Goal: Transaction & Acquisition: Book appointment/travel/reservation

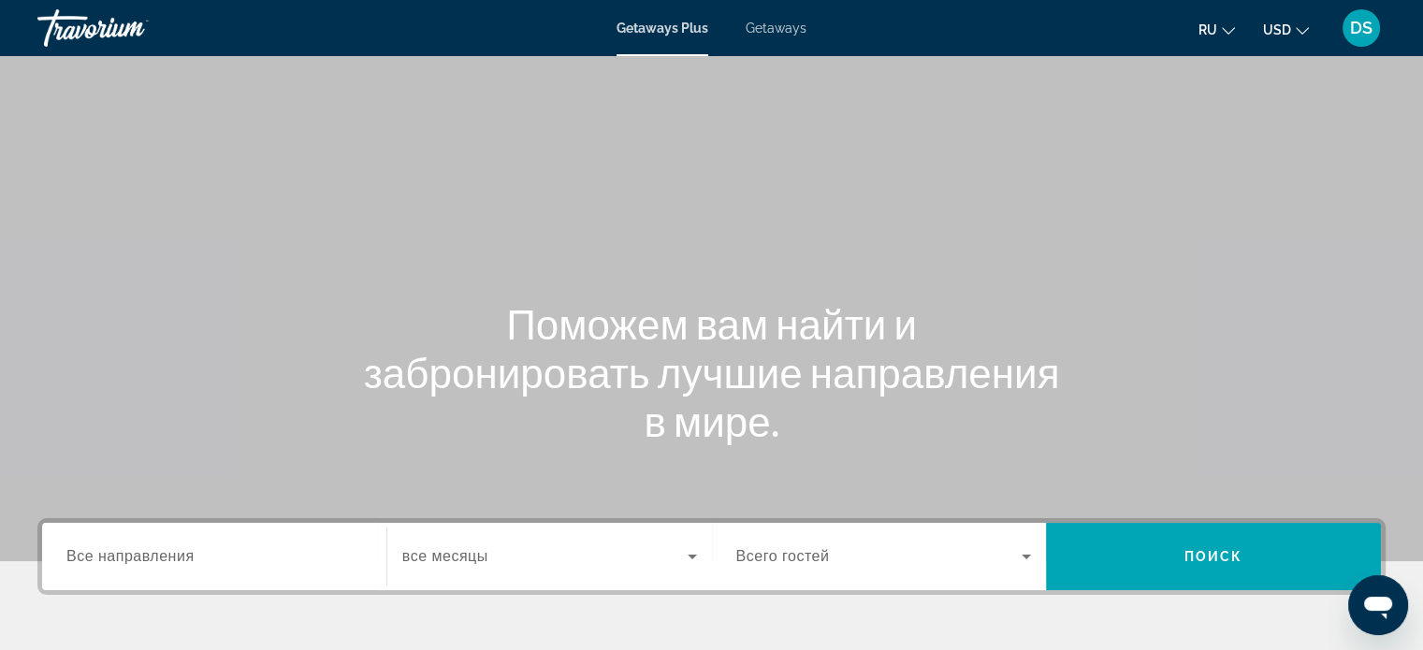
click at [771, 34] on span "Getaways" at bounding box center [775, 28] width 61 height 15
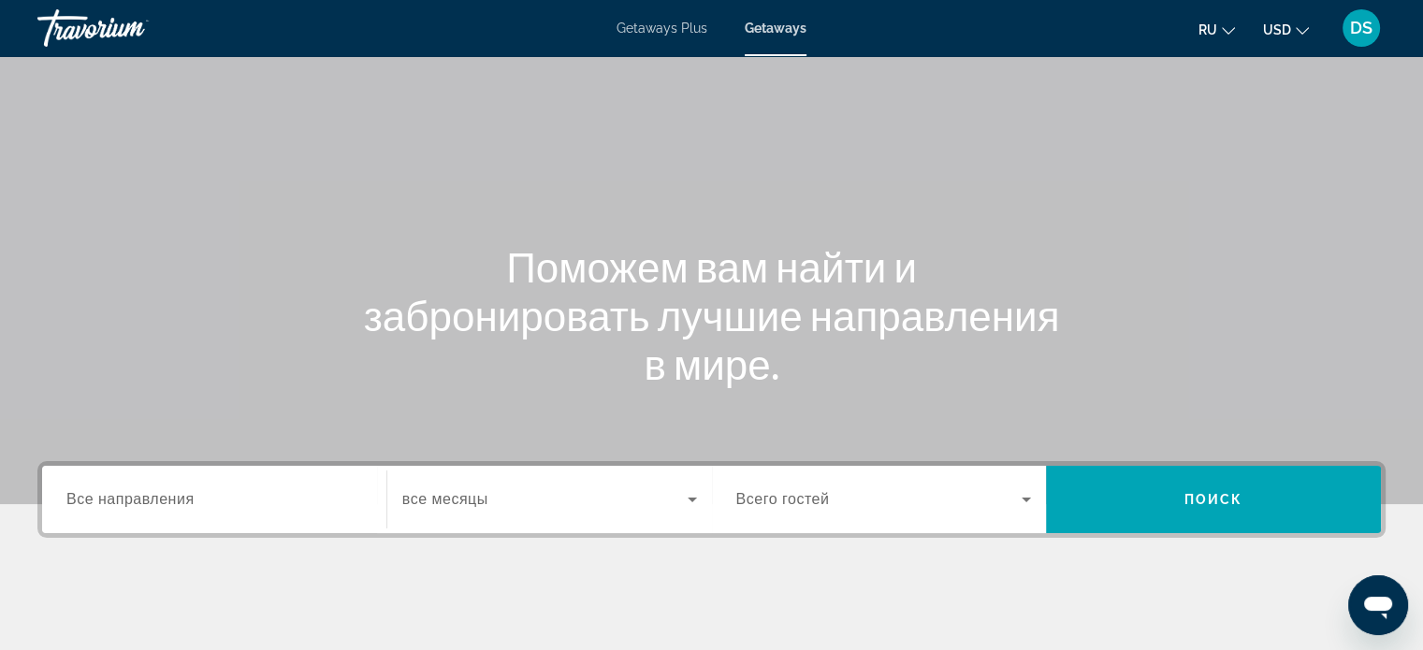
scroll to position [94, 0]
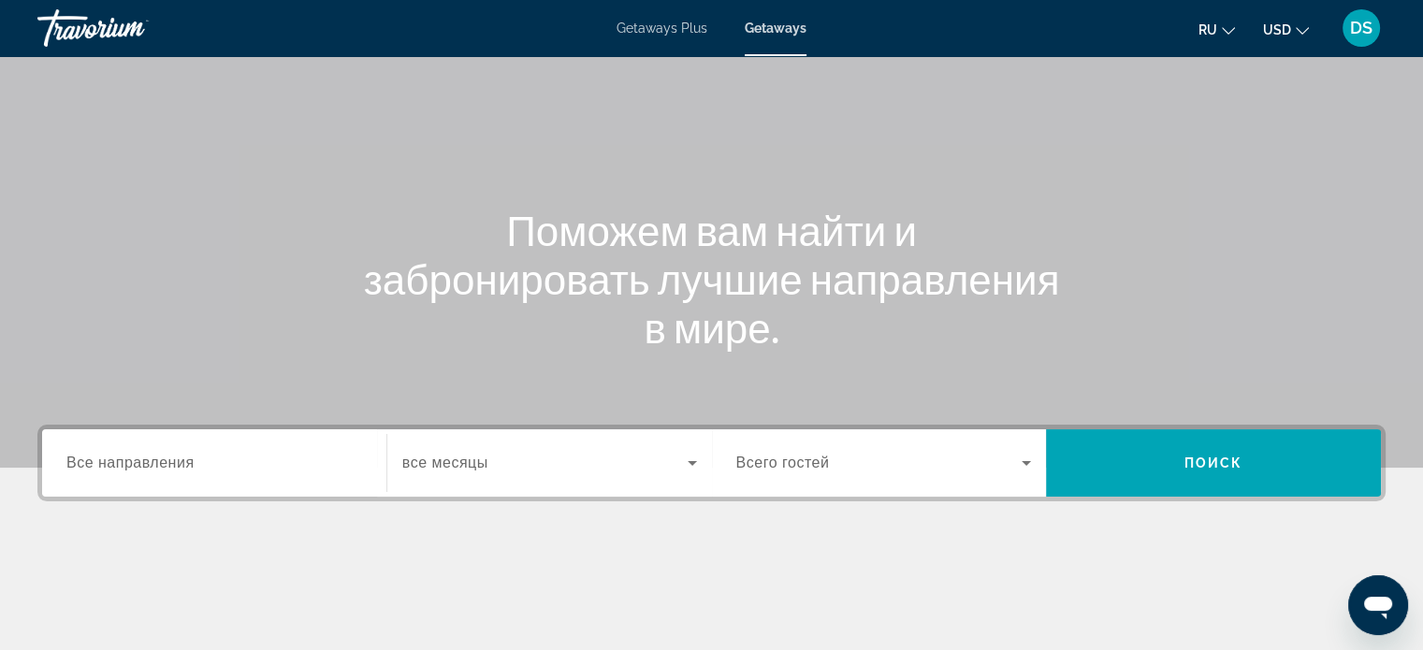
click at [130, 466] on span "Все направления" at bounding box center [130, 463] width 128 height 16
click at [130, 466] on input "Destination Все направления" at bounding box center [214, 464] width 296 height 22
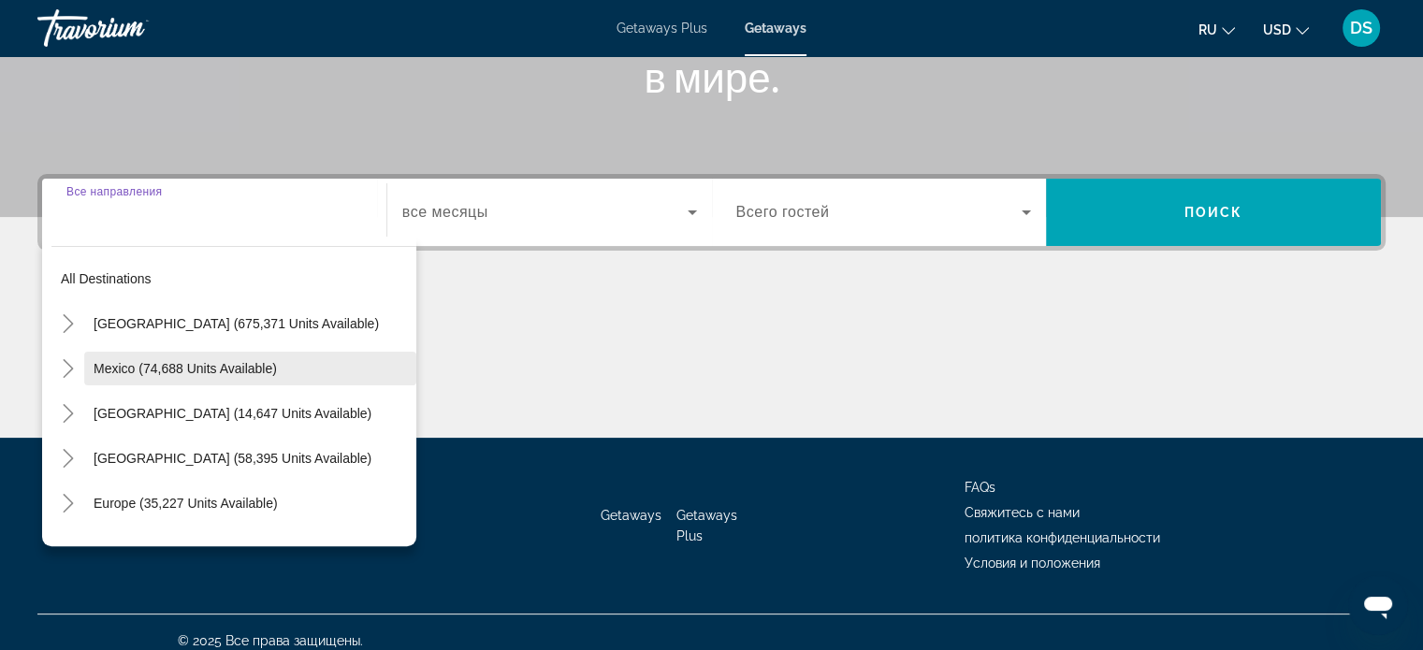
scroll to position [360, 0]
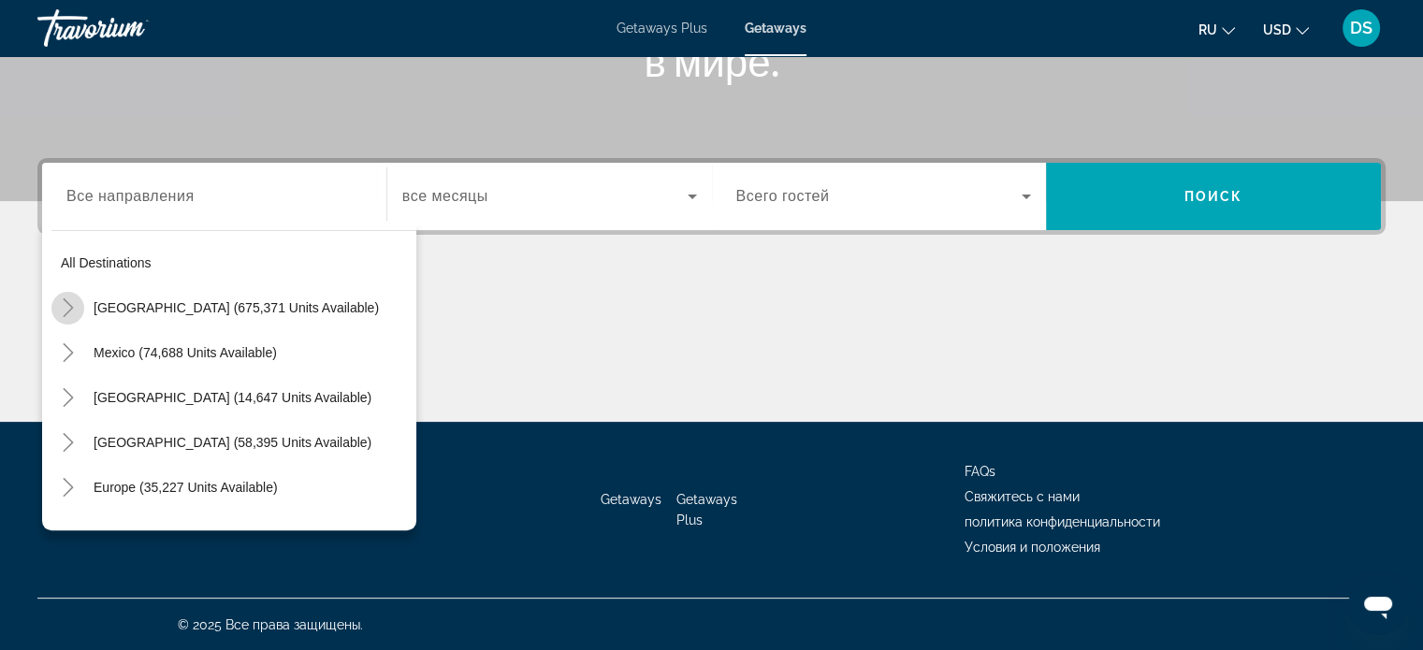
click at [67, 310] on icon "Toggle United States (675,371 units available)" at bounding box center [68, 307] width 10 height 19
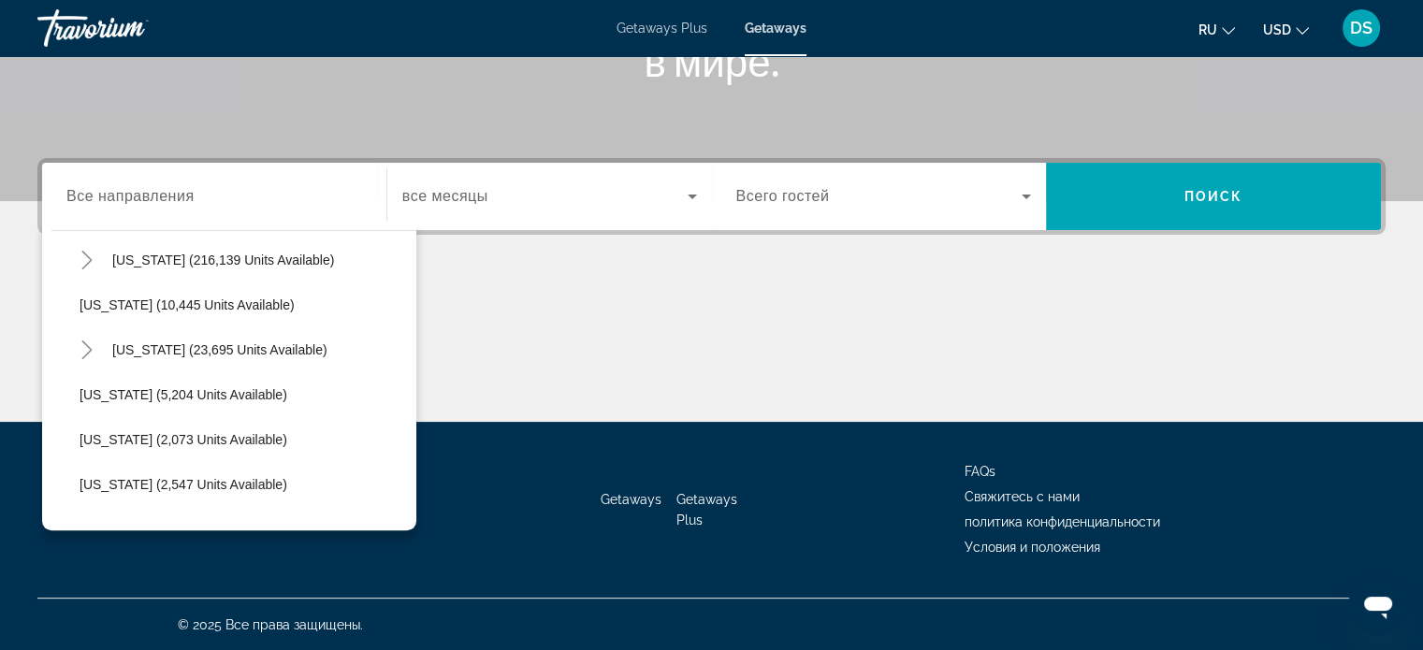
scroll to position [335, 0]
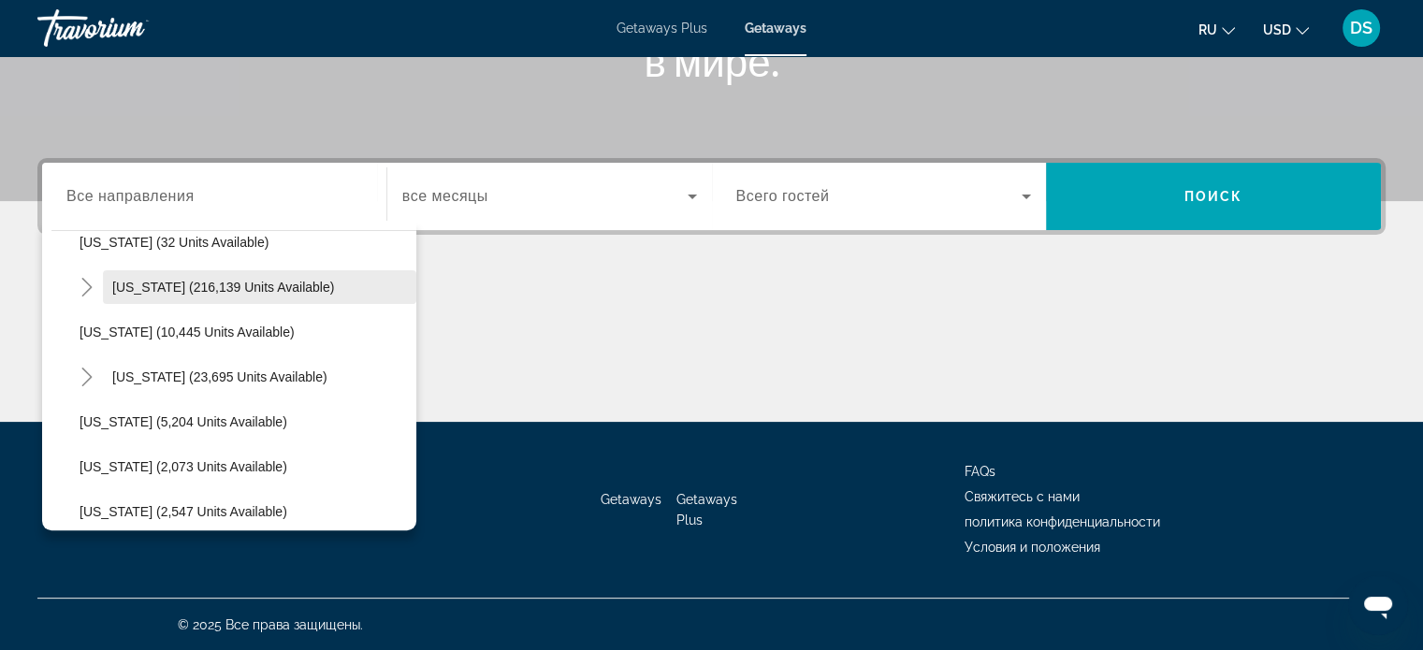
click at [126, 282] on span "[US_STATE] (216,139 units available)" at bounding box center [223, 287] width 222 height 15
type input "**********"
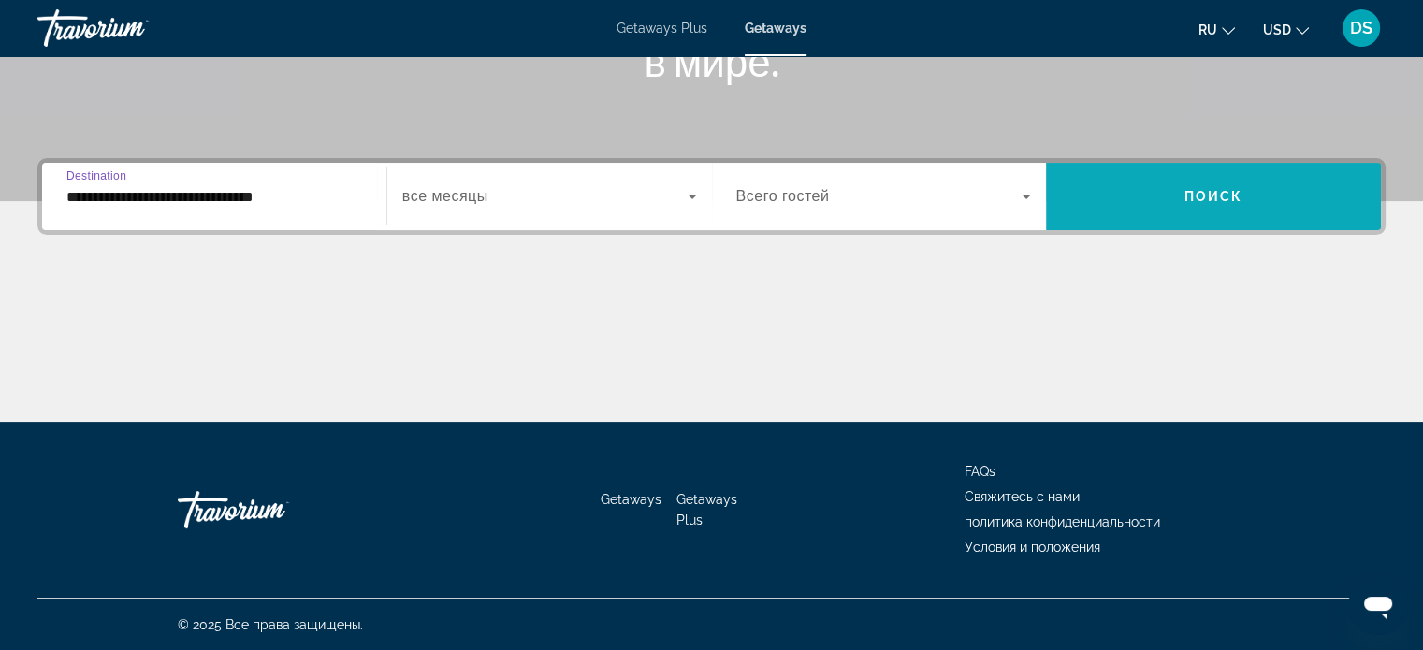
click at [1154, 193] on span "Search widget" at bounding box center [1213, 196] width 335 height 45
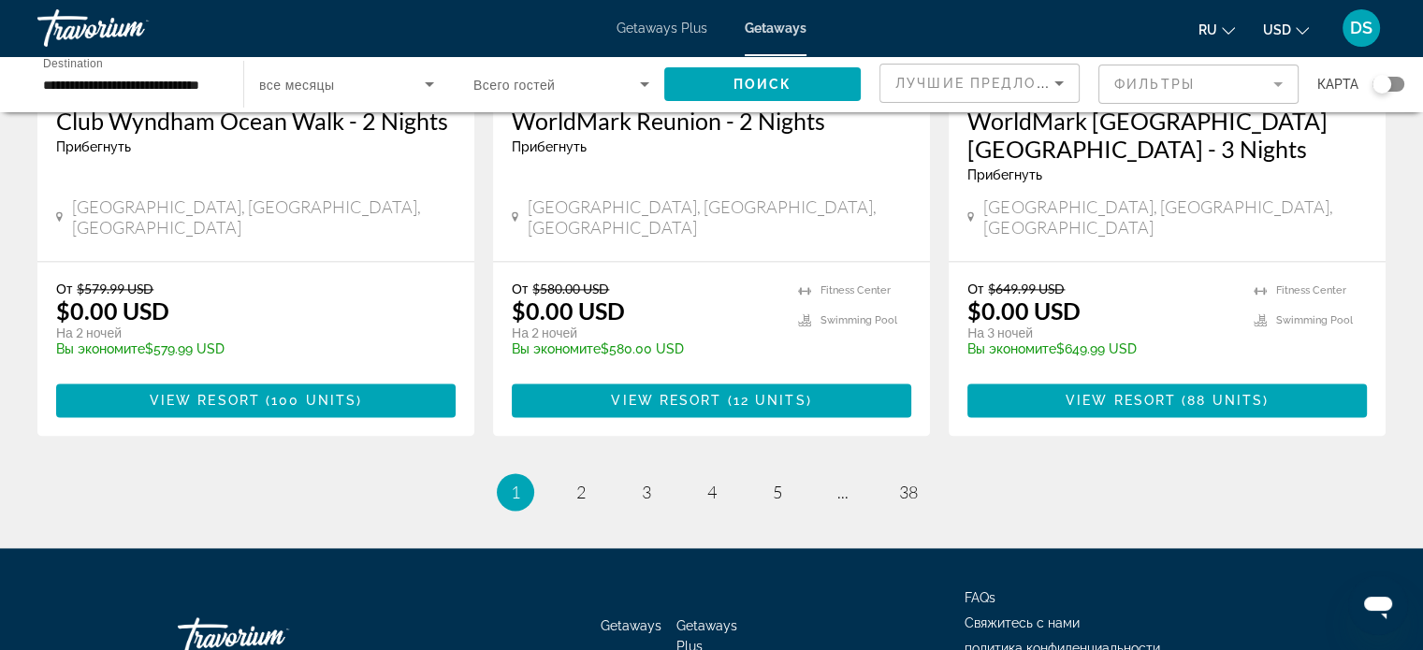
scroll to position [2487, 0]
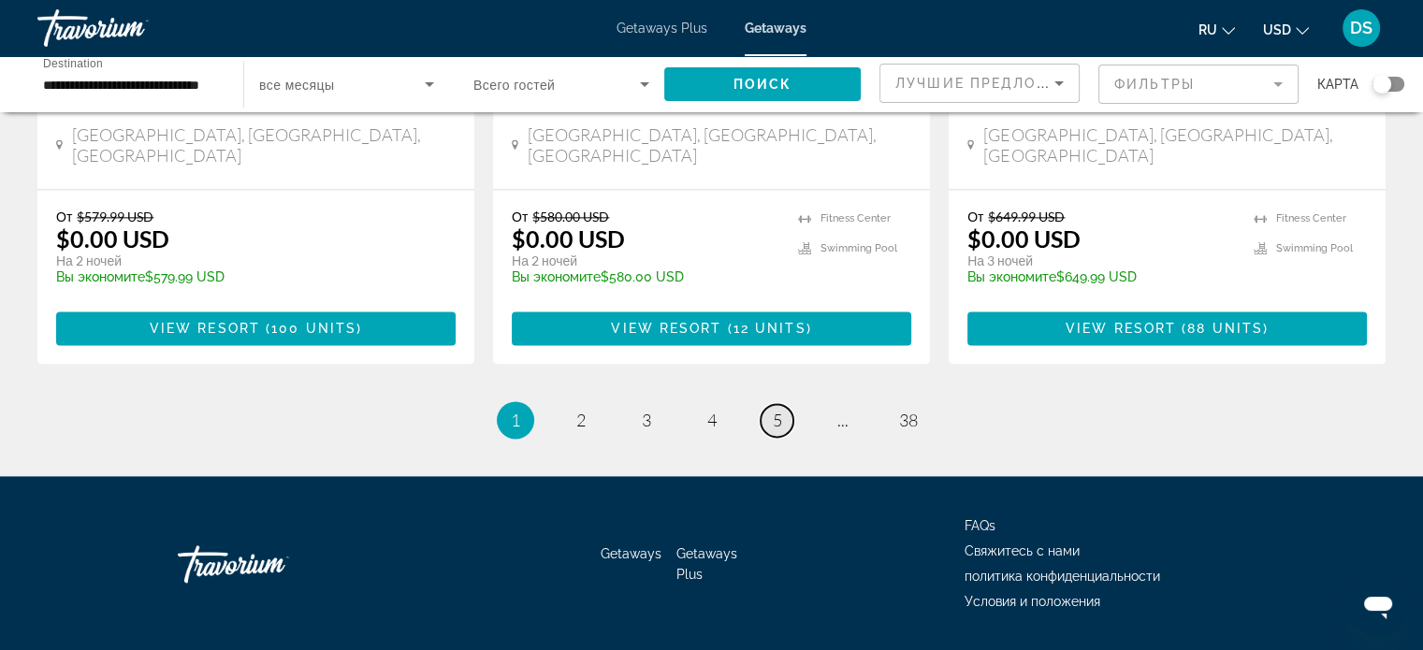
click at [780, 410] on span "5" at bounding box center [777, 420] width 9 height 21
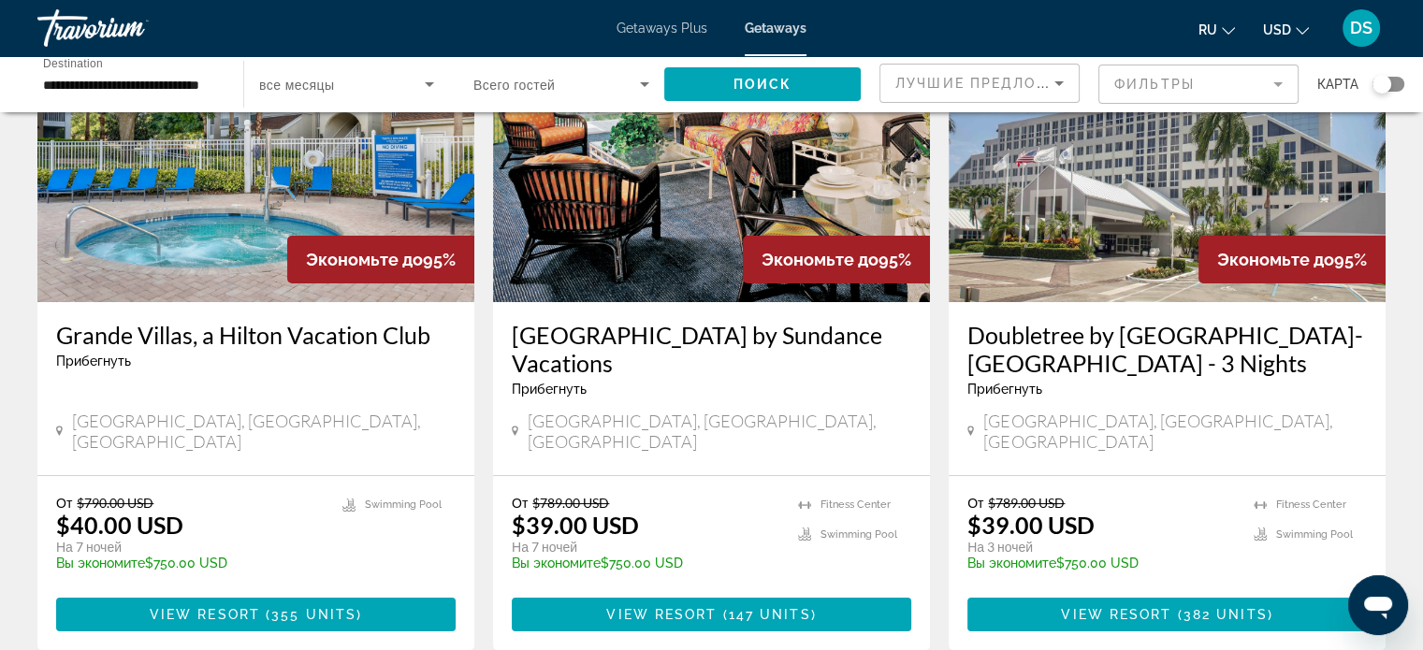
scroll to position [187, 0]
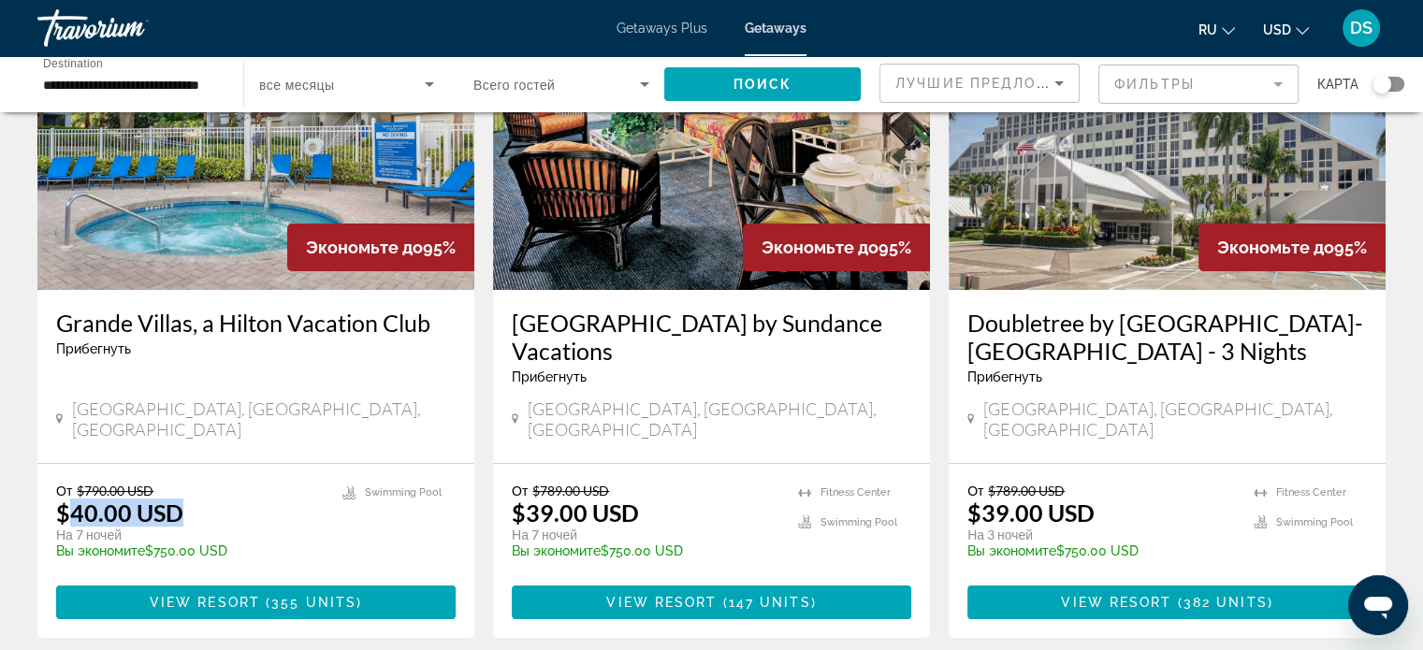
drag, startPoint x: 69, startPoint y: 495, endPoint x: 214, endPoint y: 493, distance: 145.0
click at [214, 493] on div "От $790.00 USD $40.00 USD На 7 ночей Вы экономите $750.00 USD temp" at bounding box center [189, 527] width 267 height 89
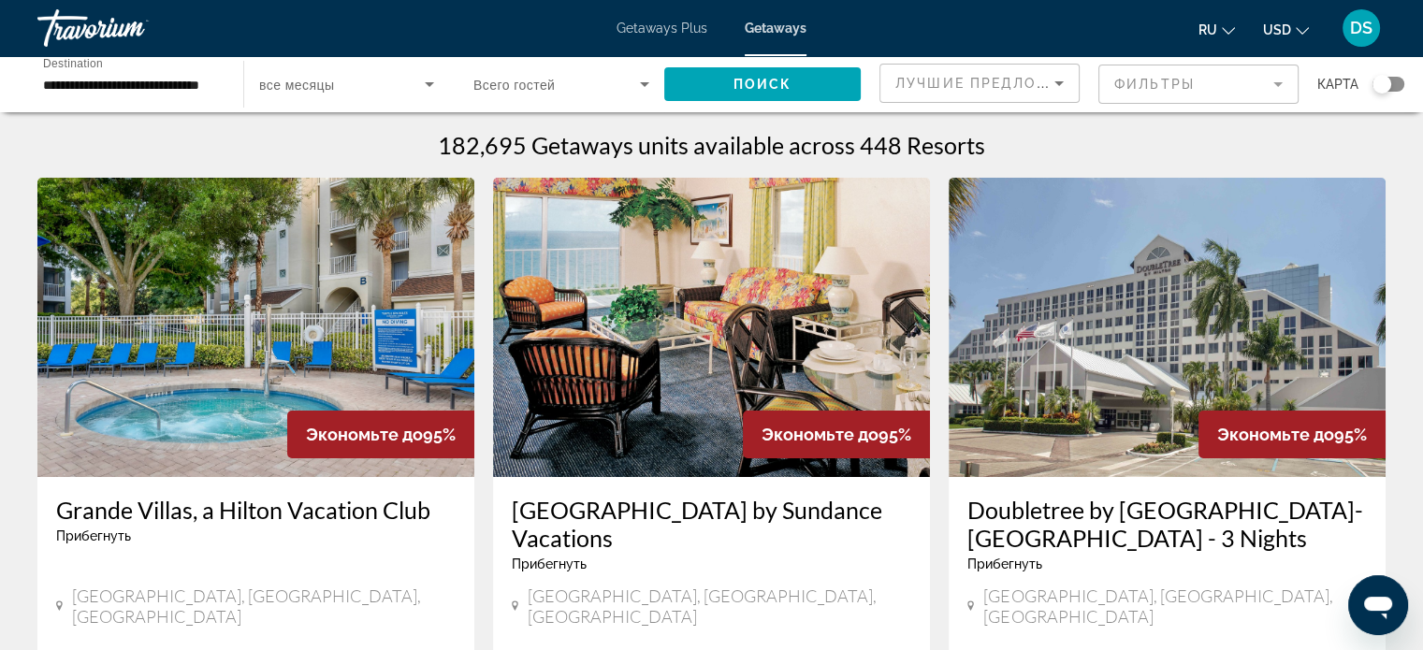
click at [313, 307] on img "Main content" at bounding box center [255, 327] width 437 height 299
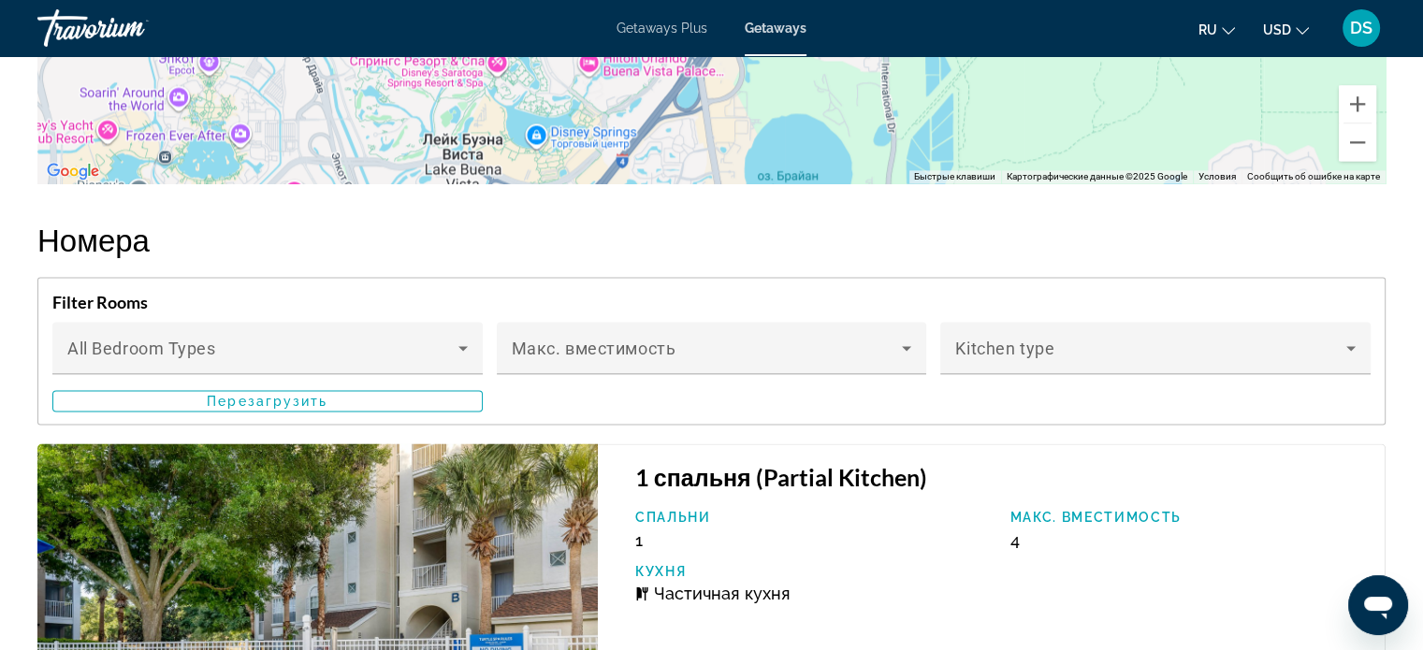
scroll to position [2862, 0]
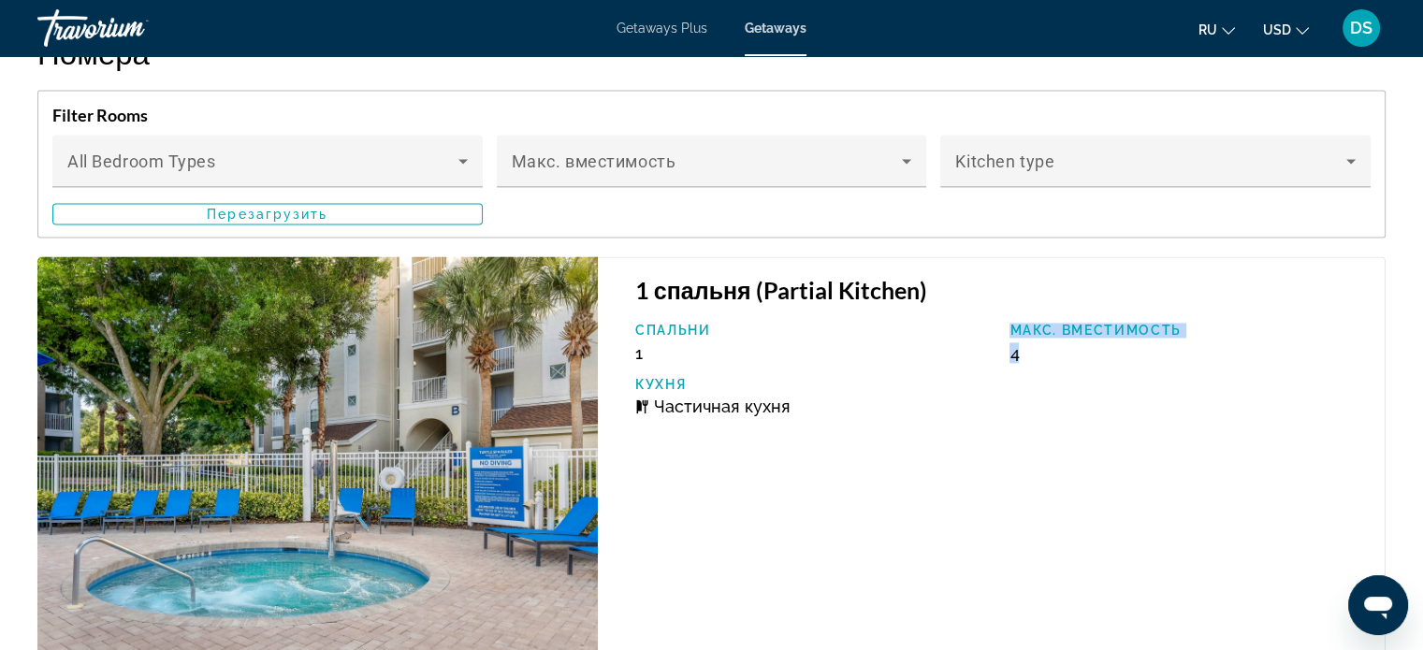
drag, startPoint x: 1043, startPoint y: 364, endPoint x: 977, endPoint y: 368, distance: 65.6
click at [977, 368] on div "Спальни 1 Макс. вместимость 4 Кухня Частичная кухня" at bounding box center [1000, 377] width 749 height 108
drag, startPoint x: 798, startPoint y: 418, endPoint x: 651, endPoint y: 426, distance: 147.1
click at [651, 416] on div "Частичная кухня" at bounding box center [813, 407] width 356 height 20
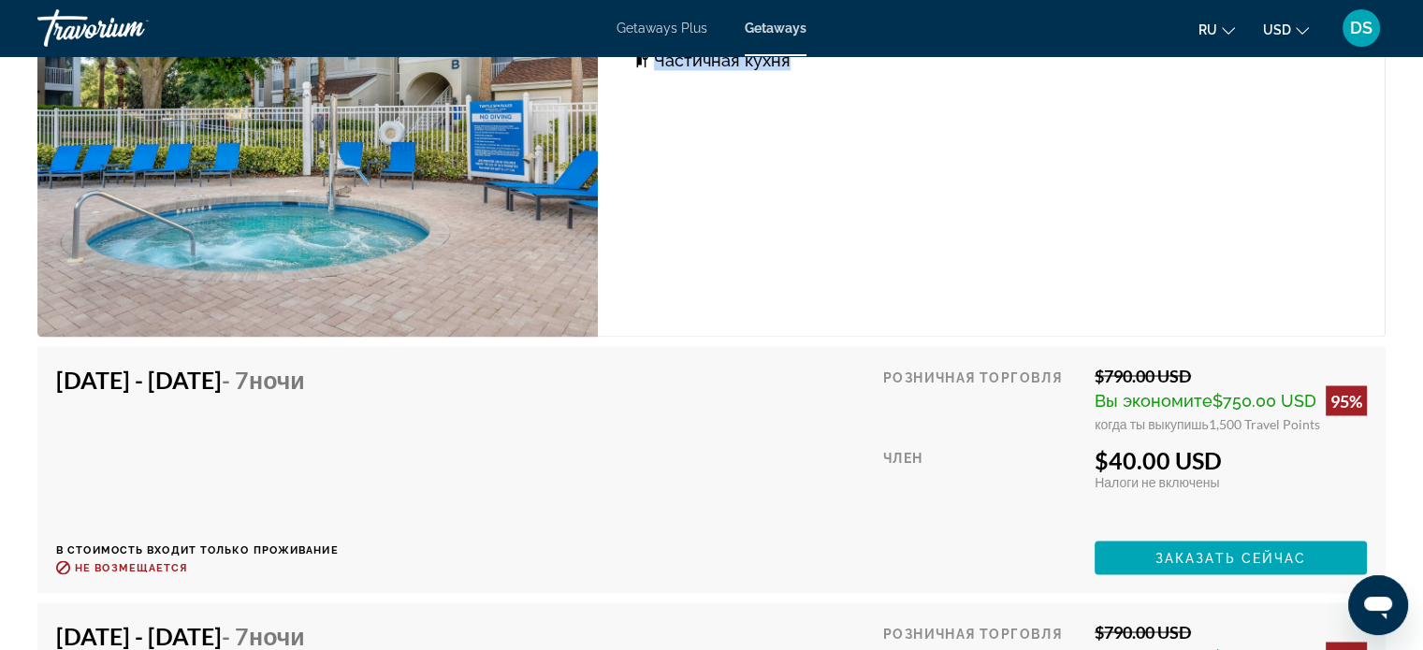
scroll to position [3236, 0]
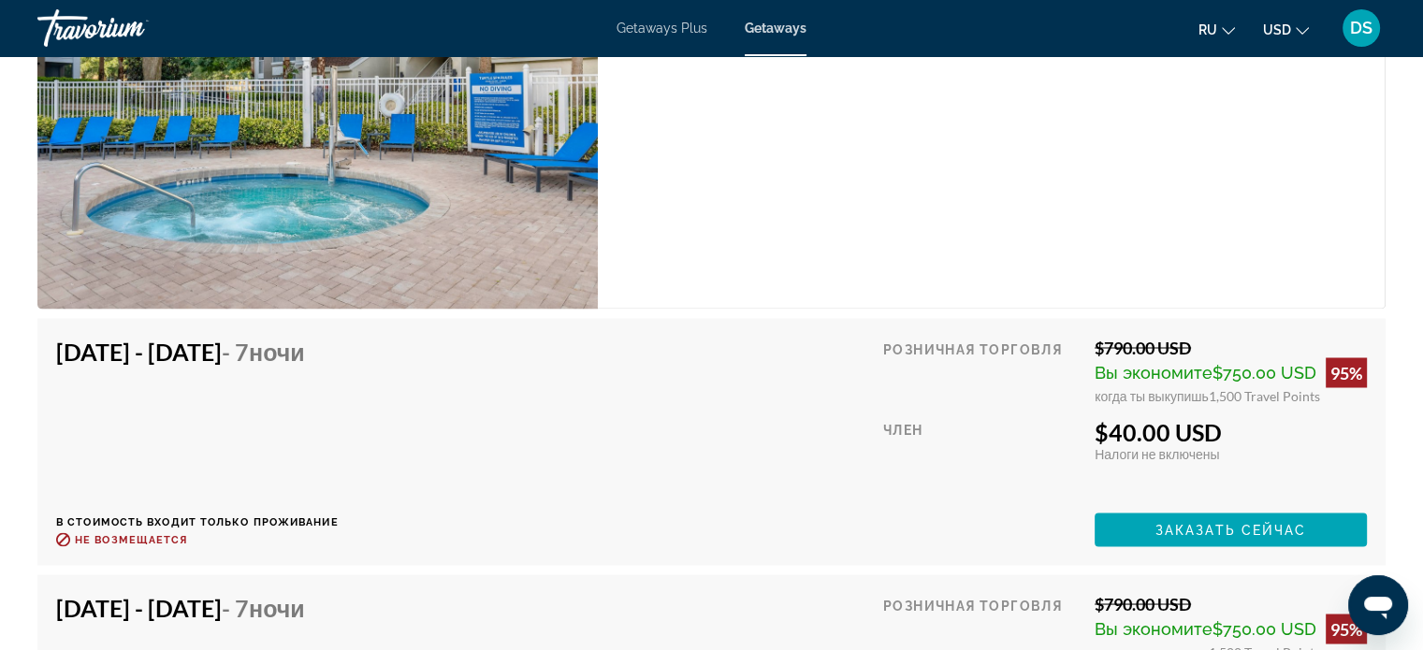
drag, startPoint x: 1110, startPoint y: 442, endPoint x: 1098, endPoint y: 489, distance: 48.3
click at [1261, 441] on div "$40.00 USD" at bounding box center [1230, 431] width 272 height 28
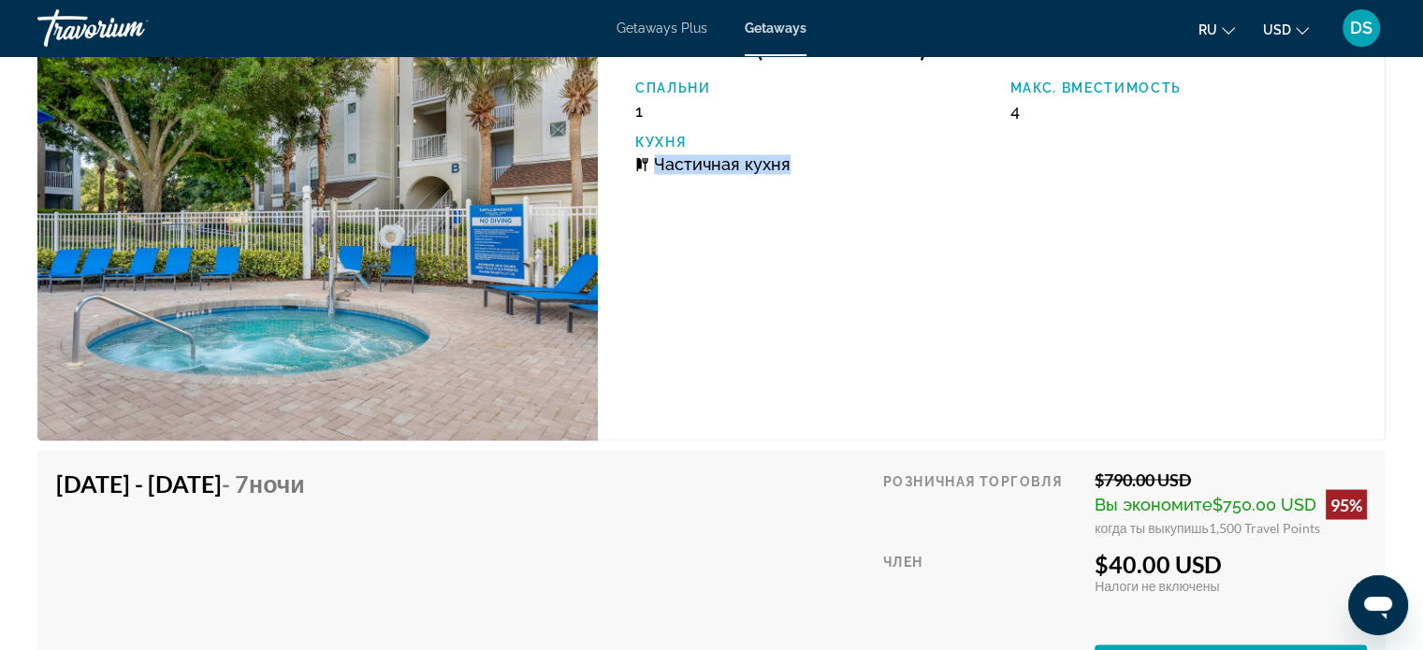
scroll to position [3142, 0]
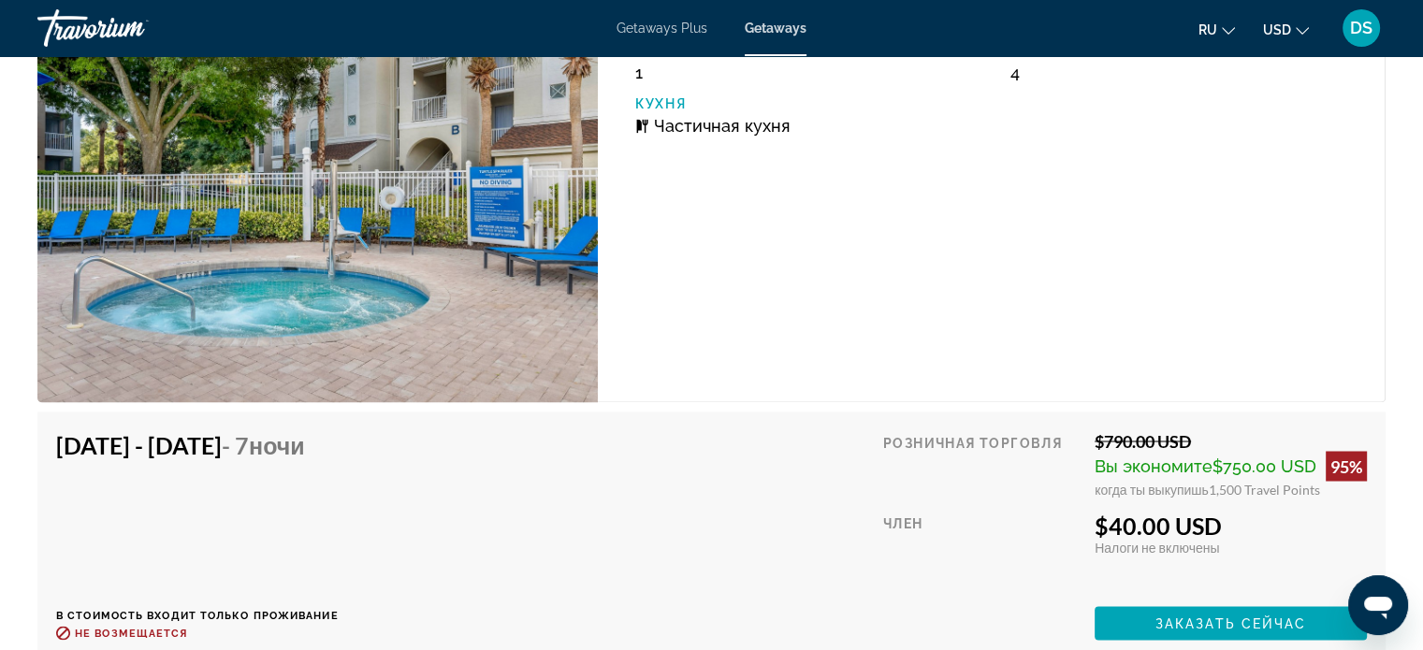
click at [1160, 451] on div "$790.00 USD" at bounding box center [1230, 440] width 272 height 21
drag, startPoint x: 1193, startPoint y: 447, endPoint x: 1101, endPoint y: 463, distance: 93.9
click at [1101, 463] on div "$790.00 USD Вы экономите $750.00 USD 95% когда ты выкупишь 1,500 Travel Points" at bounding box center [1230, 463] width 272 height 66
click at [1105, 450] on div "$790.00 USD" at bounding box center [1230, 440] width 272 height 21
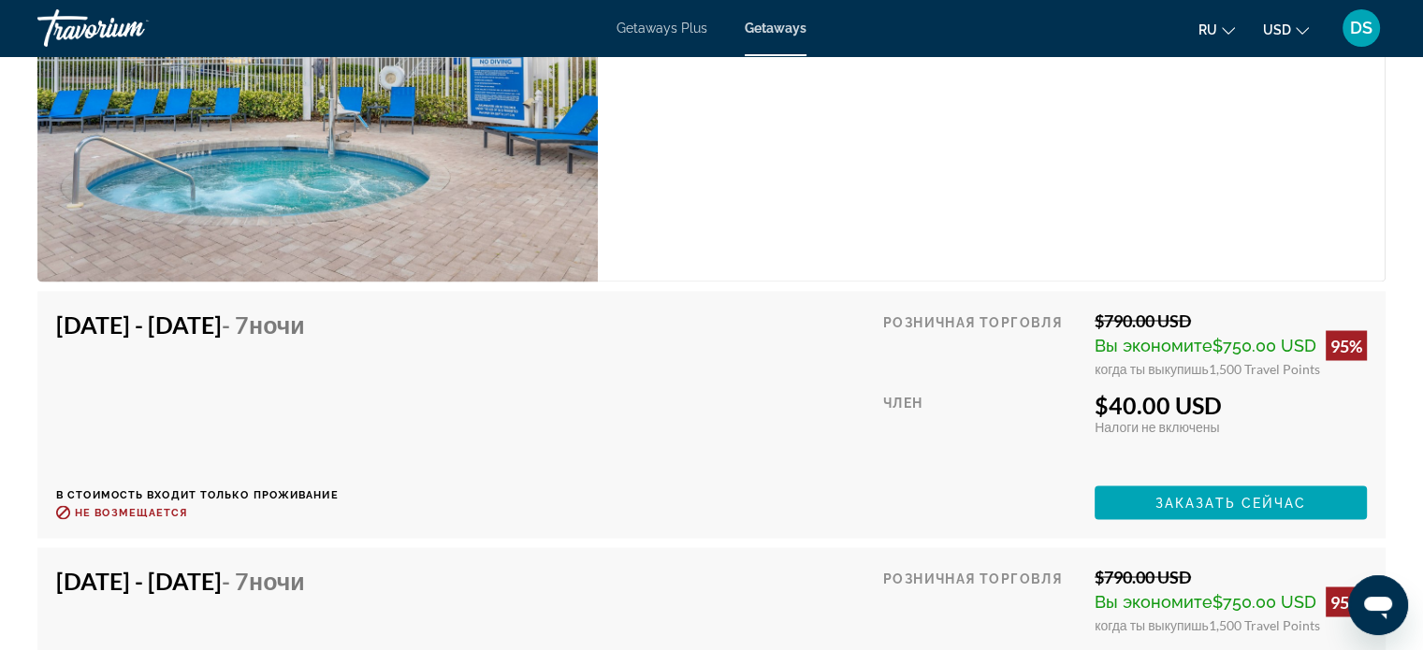
scroll to position [3423, 0]
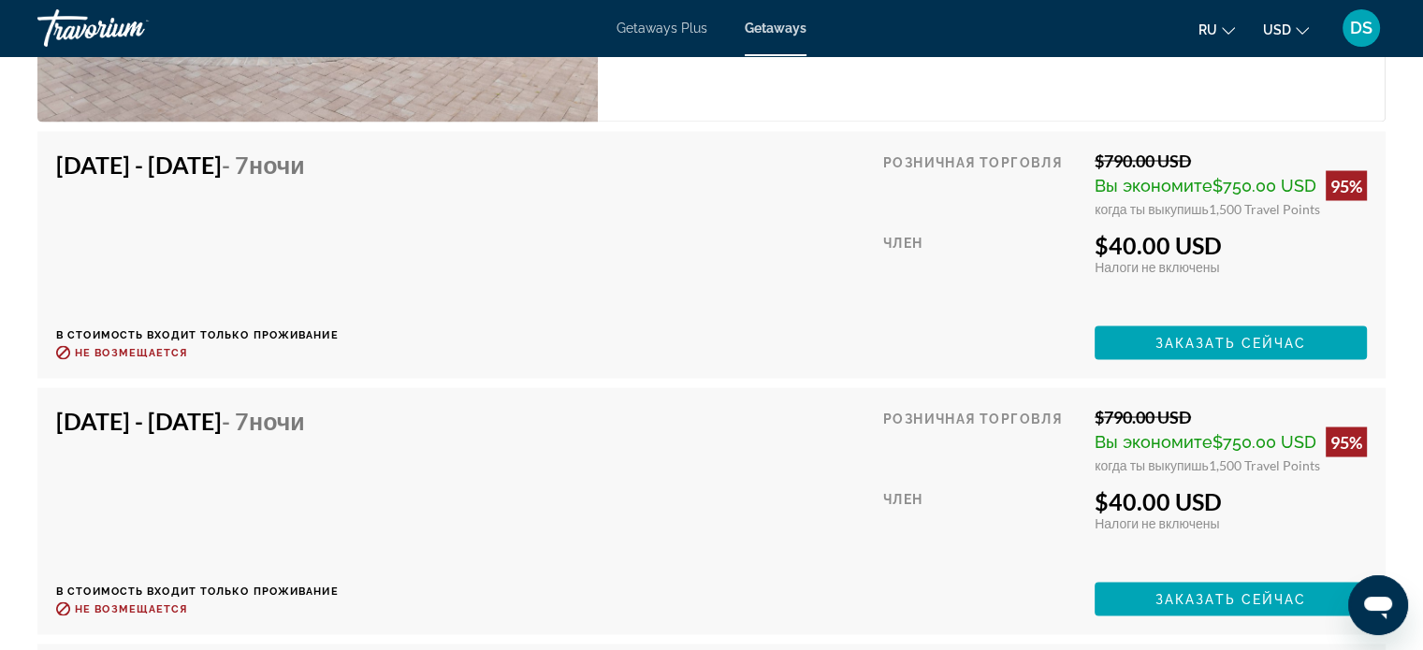
drag, startPoint x: 1212, startPoint y: 222, endPoint x: 1317, endPoint y: 223, distance: 104.8
click at [1317, 216] on span "1,500 Travel Points" at bounding box center [1263, 208] width 111 height 16
drag, startPoint x: 1110, startPoint y: 258, endPoint x: 1223, endPoint y: 255, distance: 113.2
click at [1223, 255] on div "$40.00 USD" at bounding box center [1230, 244] width 272 height 28
click at [1138, 258] on div "$40.00 USD" at bounding box center [1230, 244] width 272 height 28
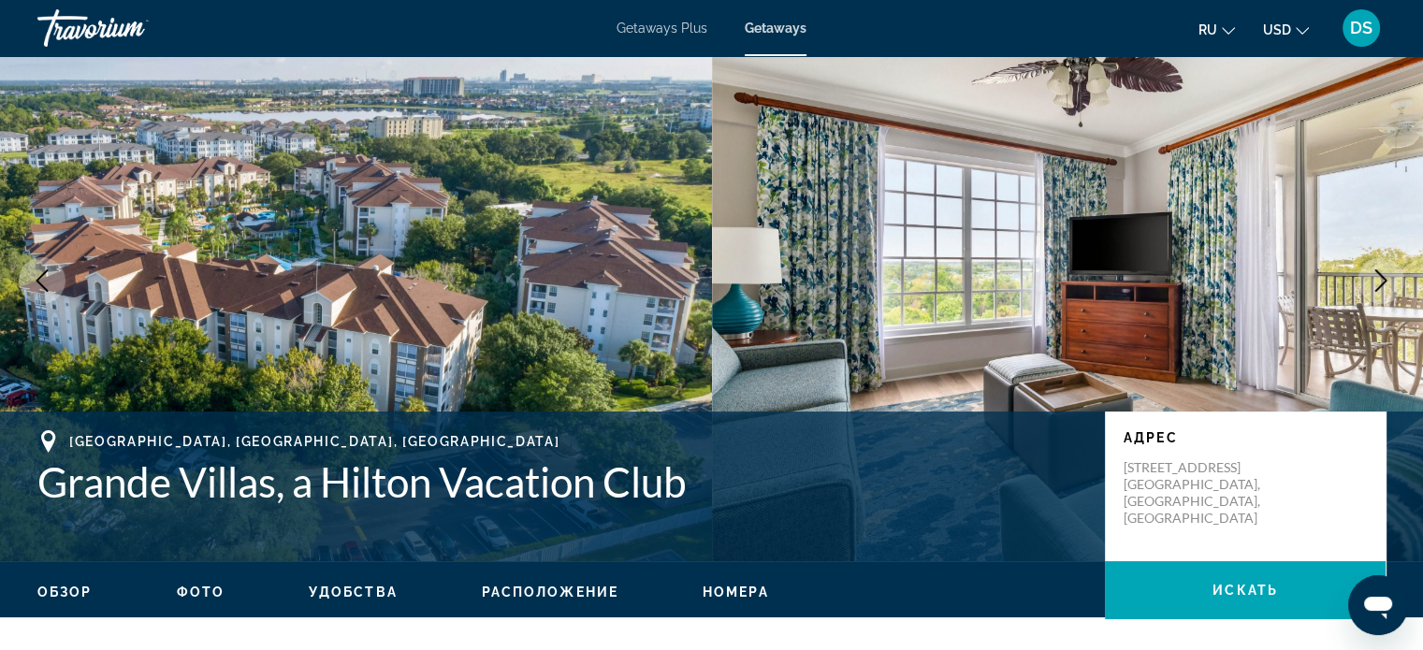
scroll to position [0, 0]
